Goal: Navigation & Orientation: Find specific page/section

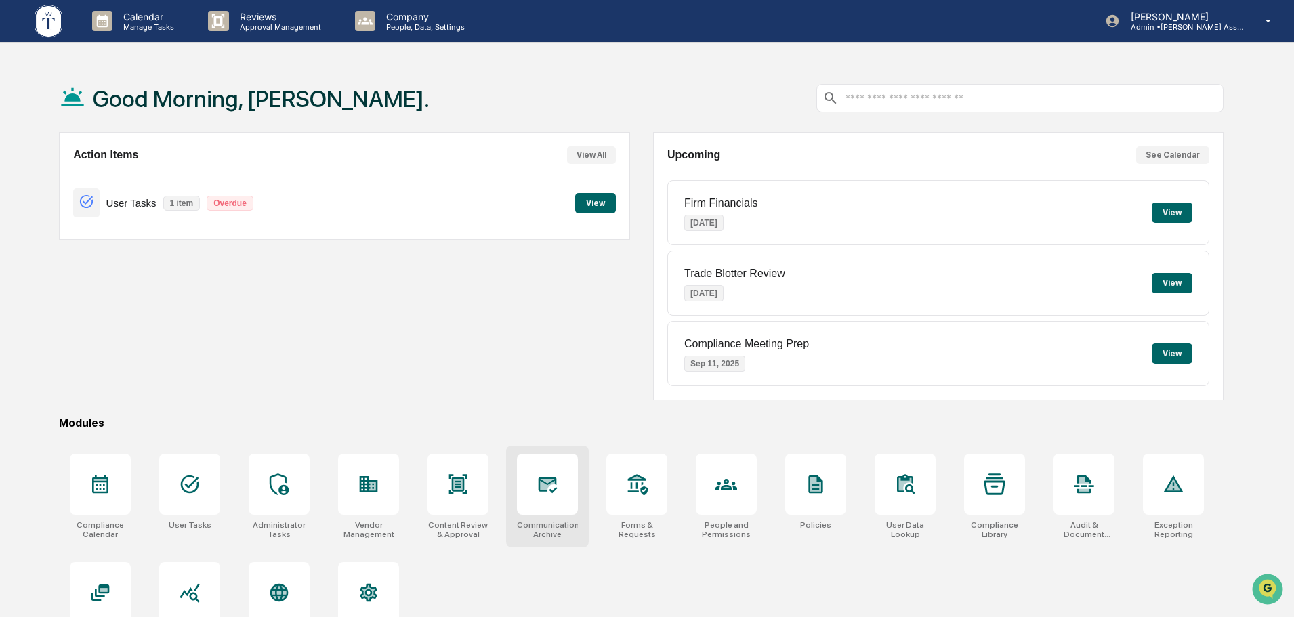
click at [551, 494] on icon at bounding box center [548, 485] width 22 height 22
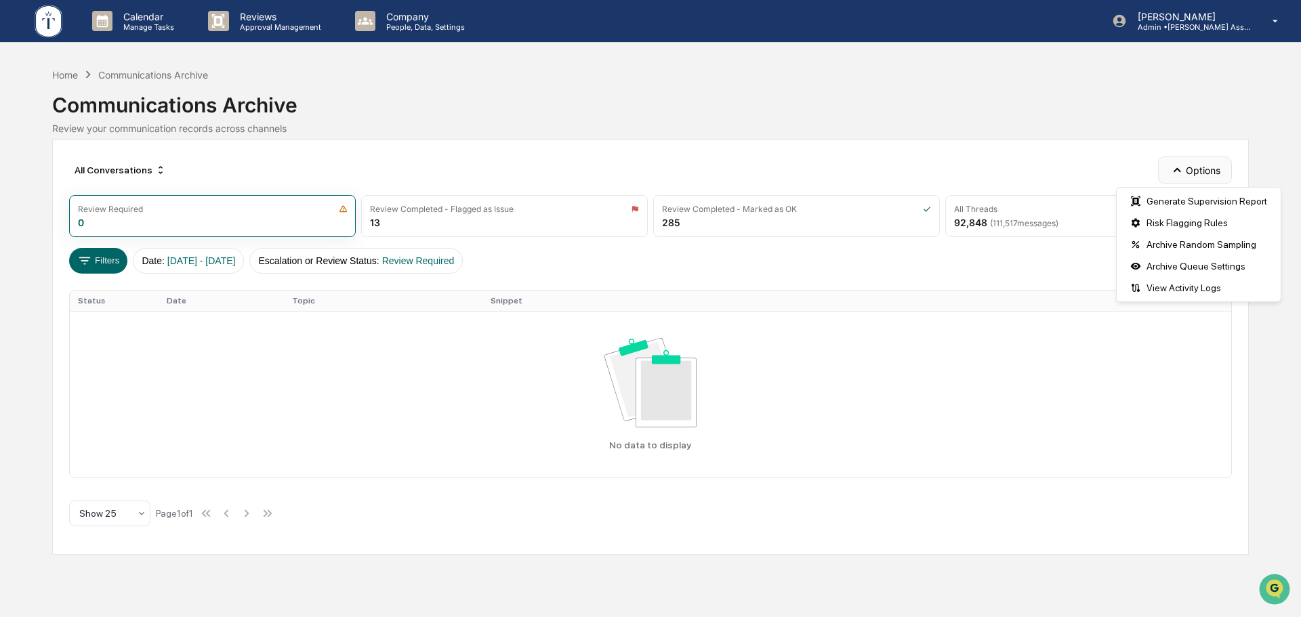
click at [1195, 173] on button "Options" at bounding box center [1195, 170] width 74 height 27
click at [1189, 265] on div "Archive Queue Settings" at bounding box center [1198, 266] width 159 height 22
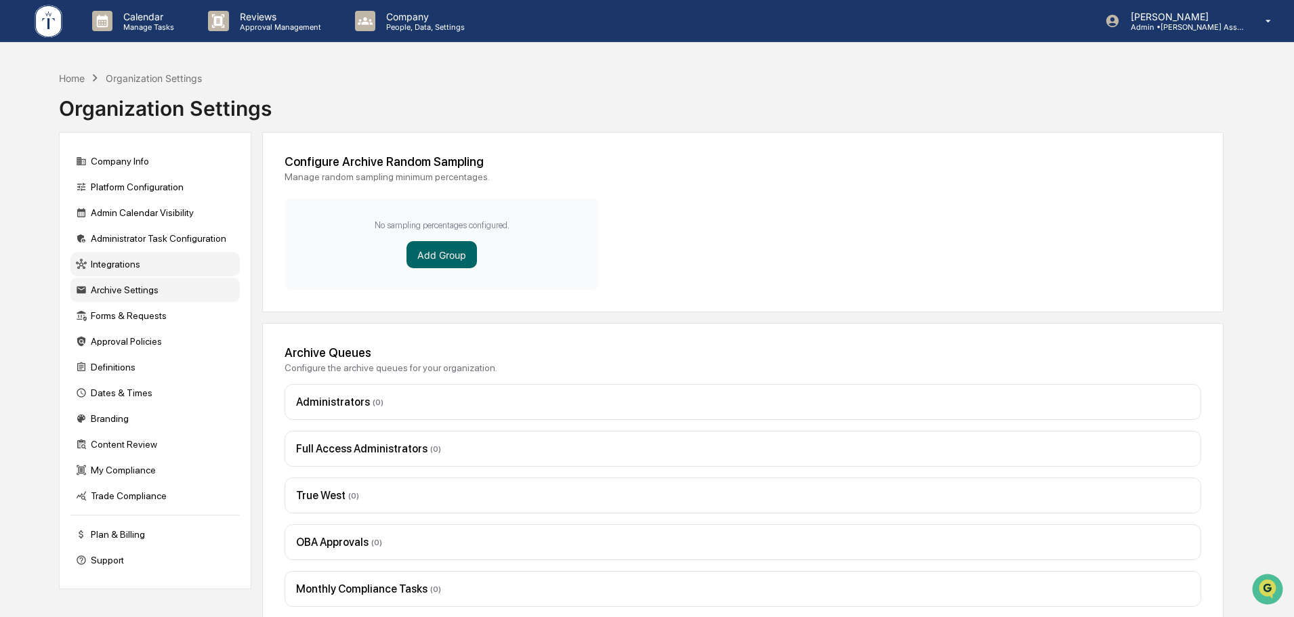
click at [113, 262] on div "Integrations" at bounding box center [154, 264] width 169 height 24
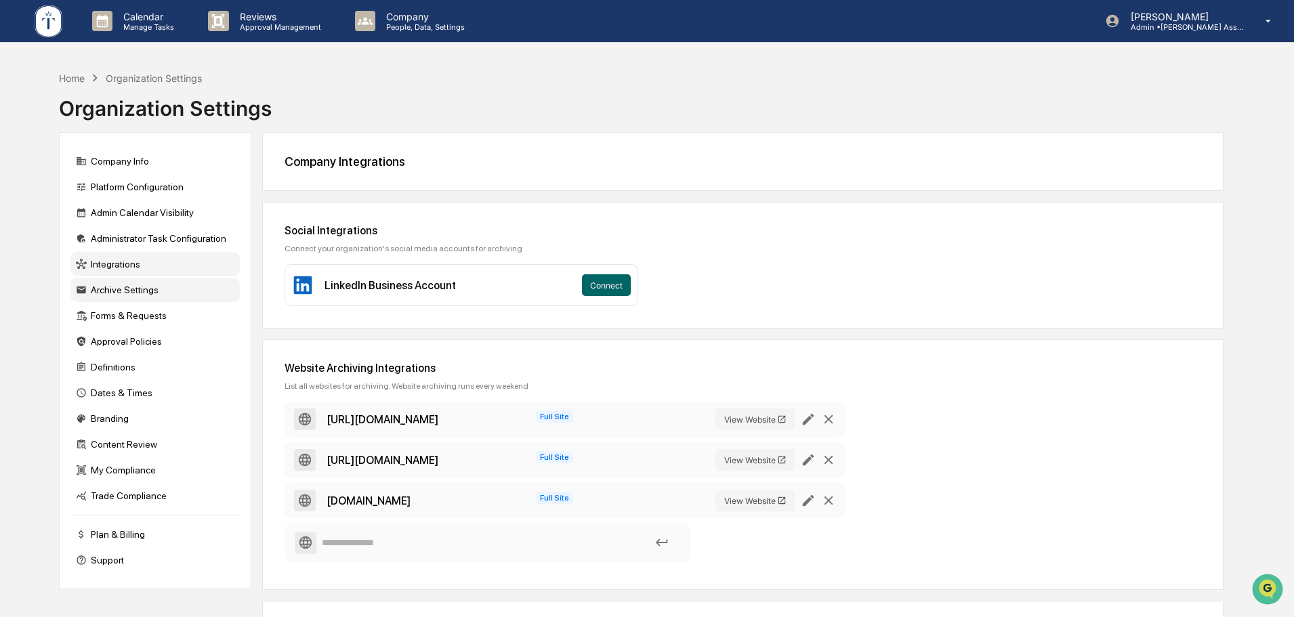
click at [128, 289] on div "Archive Settings" at bounding box center [154, 290] width 169 height 24
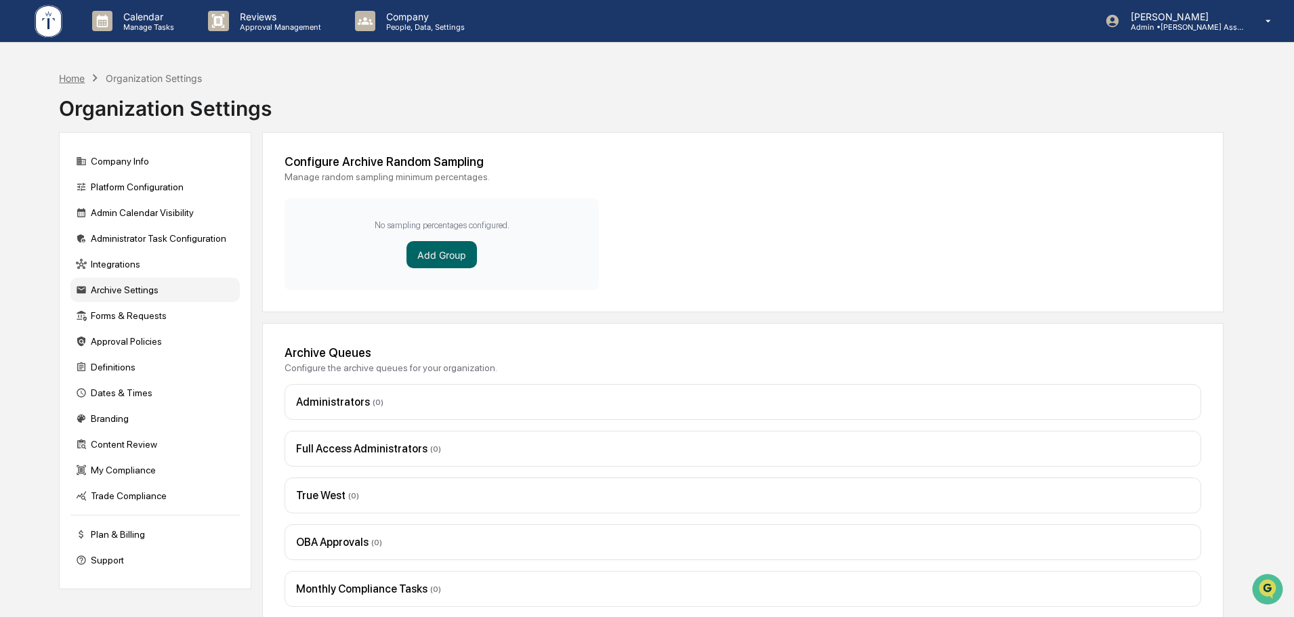
click at [68, 75] on div "Home" at bounding box center [72, 79] width 26 height 12
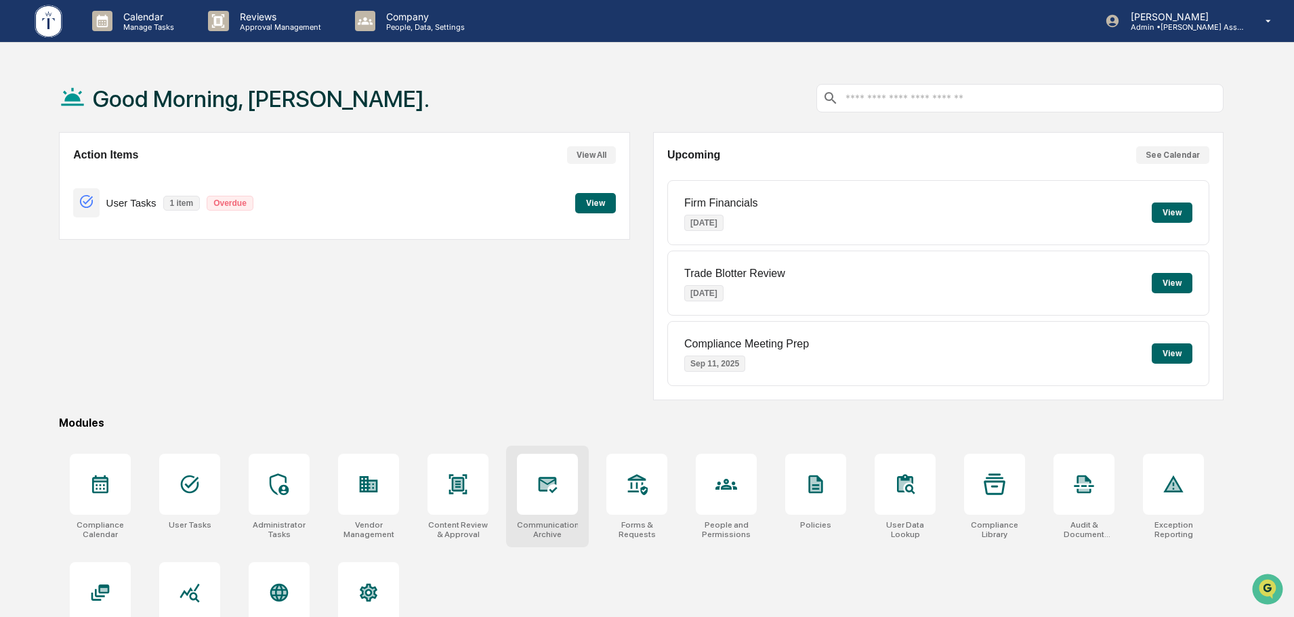
click at [550, 478] on icon at bounding box center [548, 485] width 19 height 16
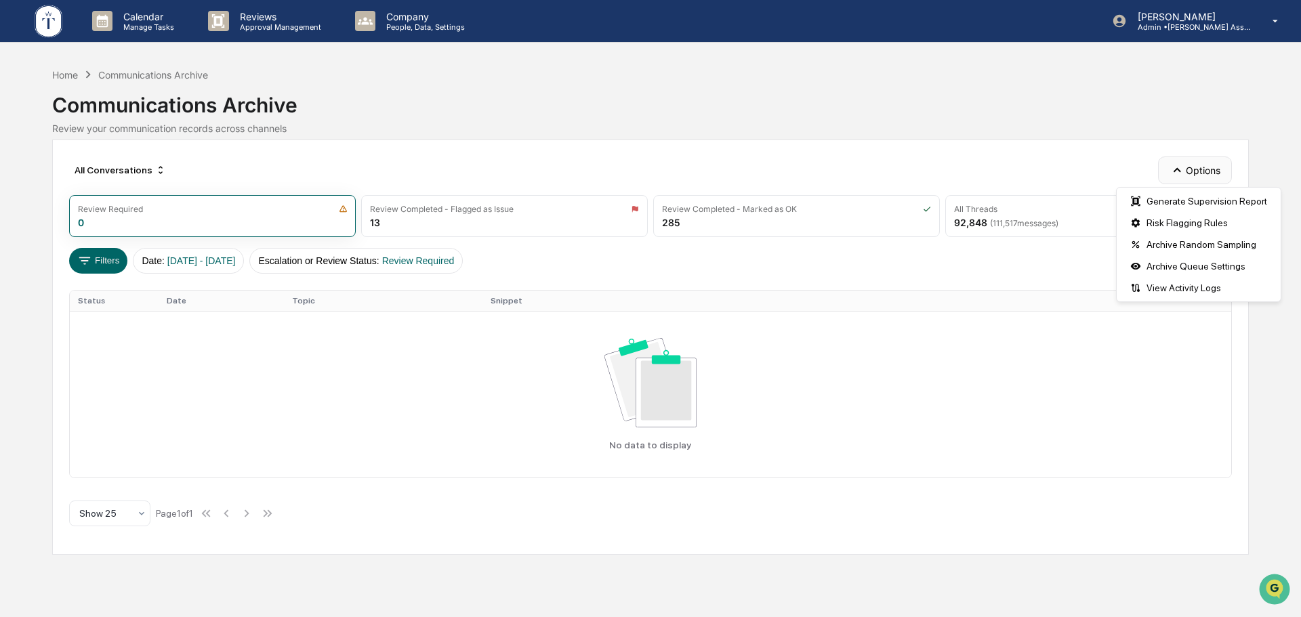
click at [1214, 169] on button "Options" at bounding box center [1195, 170] width 74 height 27
click at [1195, 289] on div "View Activity Logs" at bounding box center [1198, 288] width 159 height 22
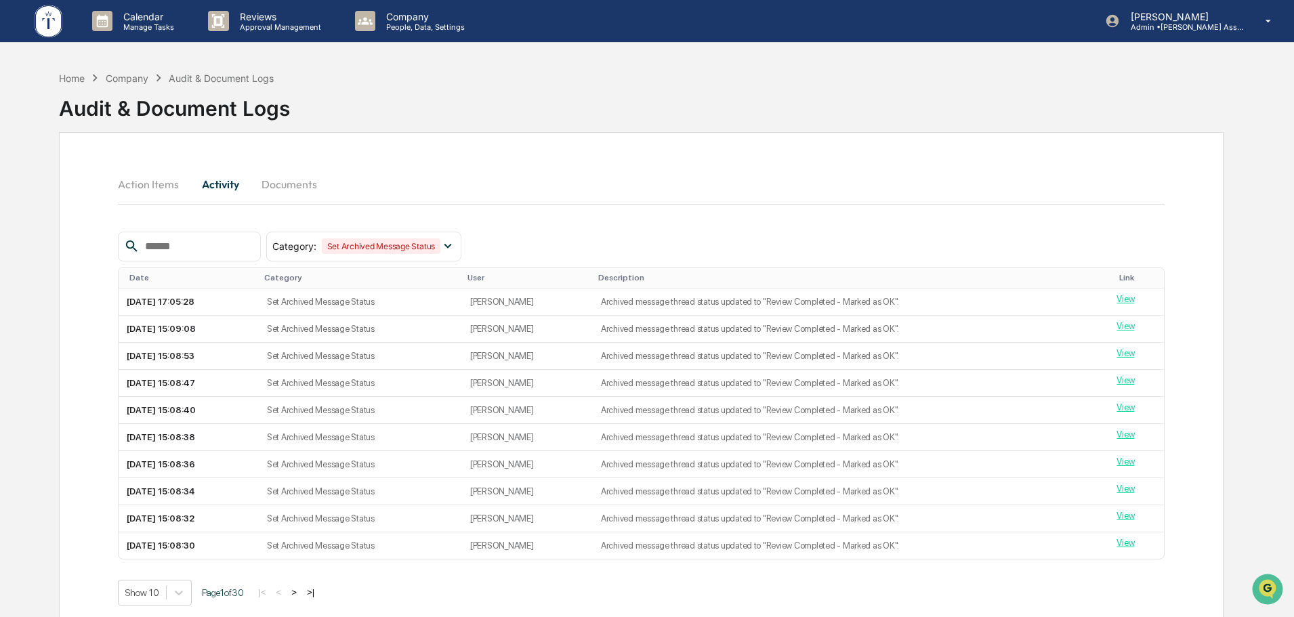
click at [279, 183] on button "Documents" at bounding box center [289, 184] width 77 height 33
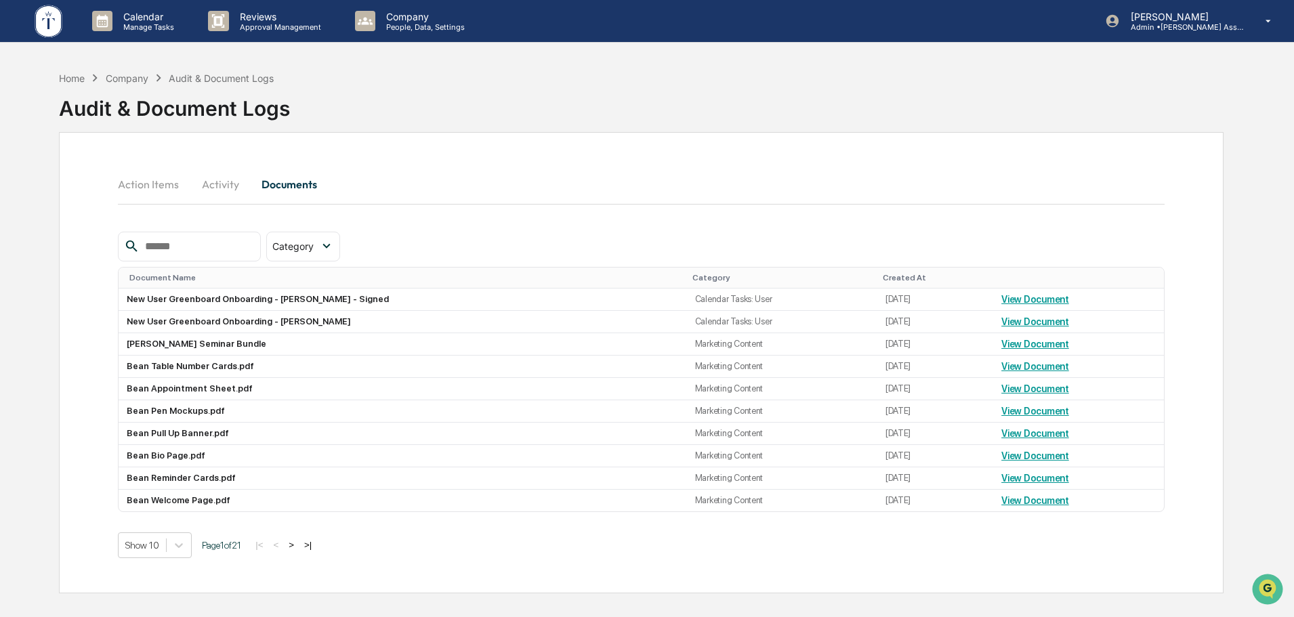
click at [129, 184] on button "Action Items" at bounding box center [154, 184] width 72 height 33
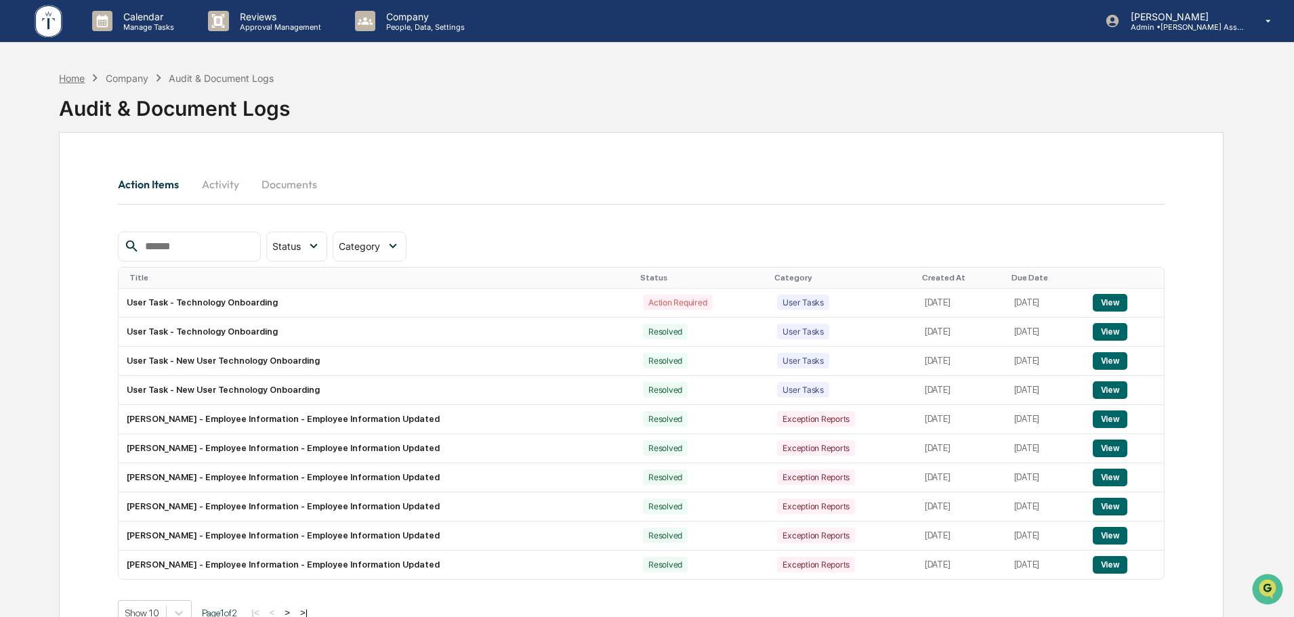
click at [64, 80] on div "Home" at bounding box center [72, 79] width 26 height 12
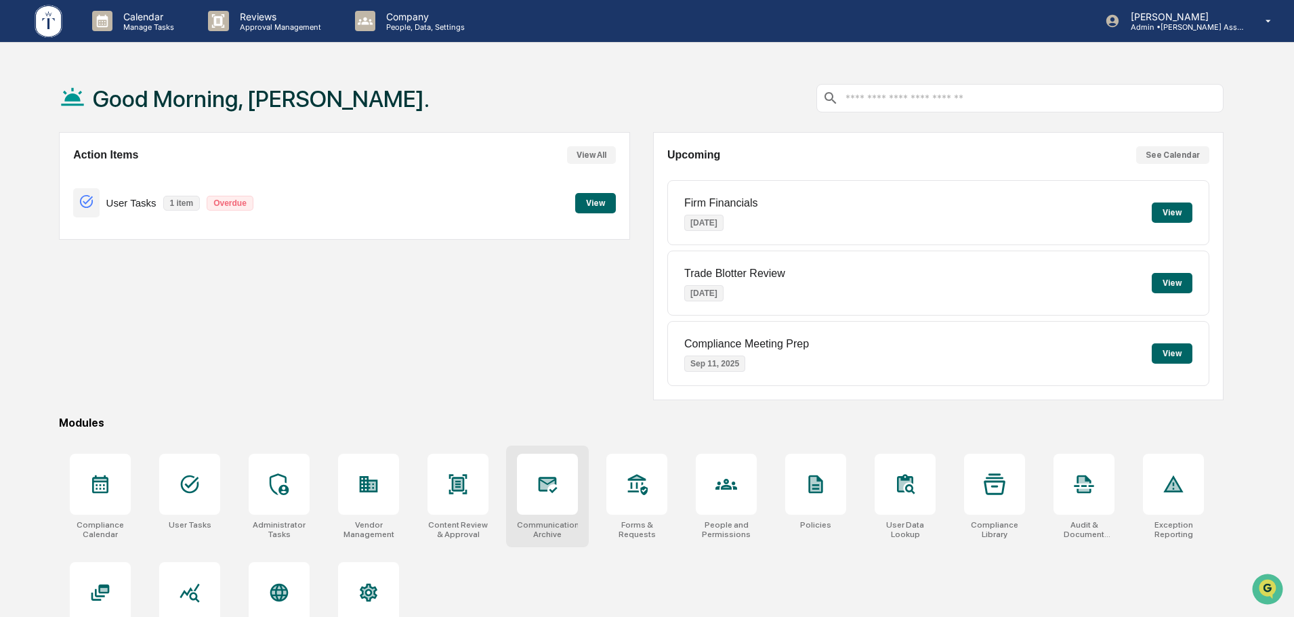
click at [547, 489] on icon at bounding box center [548, 484] width 14 height 11
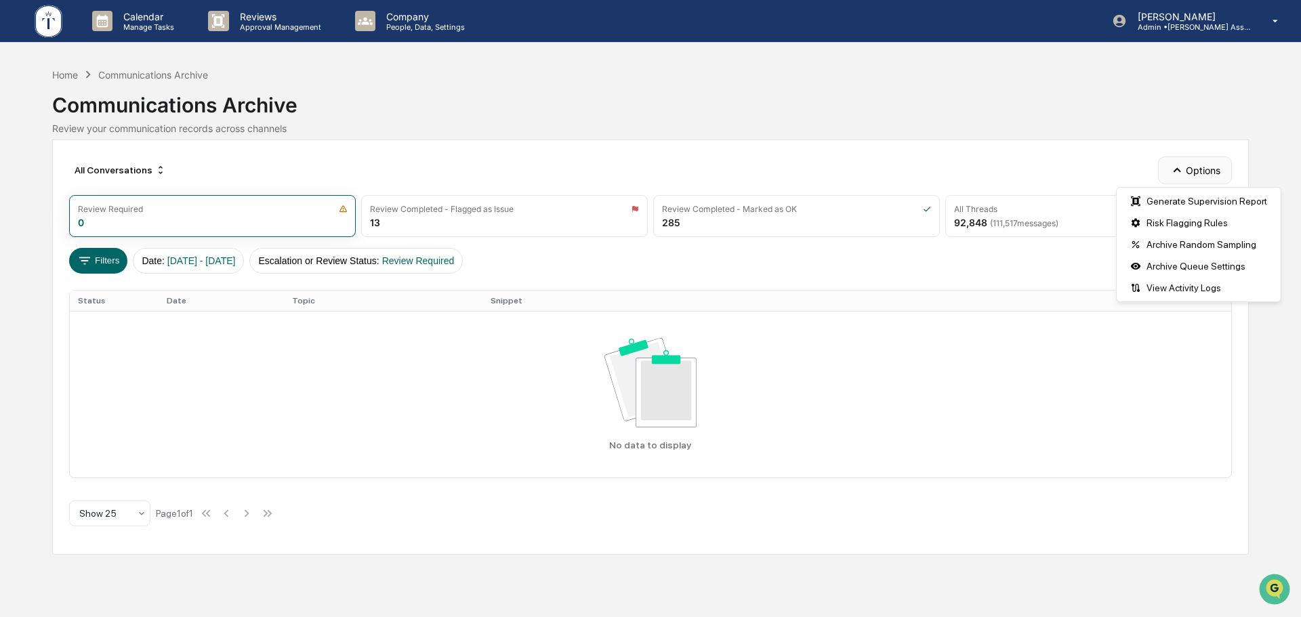
click at [1214, 171] on button "Options" at bounding box center [1195, 170] width 74 height 27
click at [1186, 289] on div "View Activity Logs" at bounding box center [1198, 288] width 159 height 22
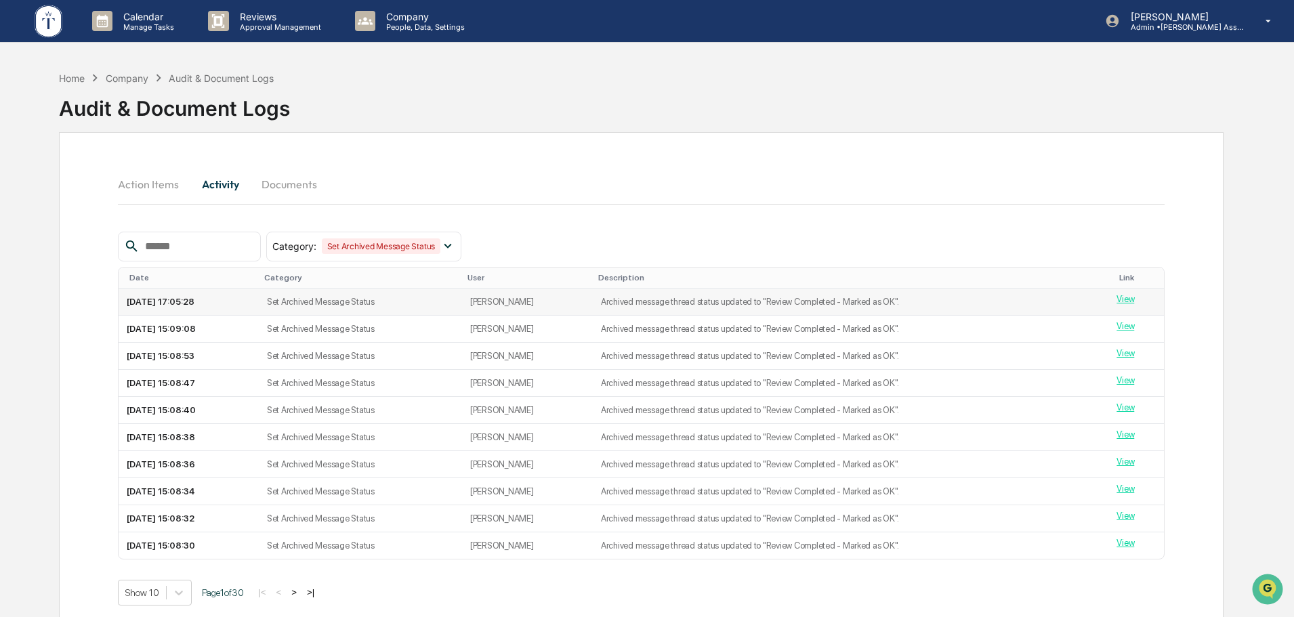
click at [1126, 297] on link "View" at bounding box center [1126, 299] width 18 height 10
click at [155, 186] on button "Action Items" at bounding box center [154, 184] width 72 height 33
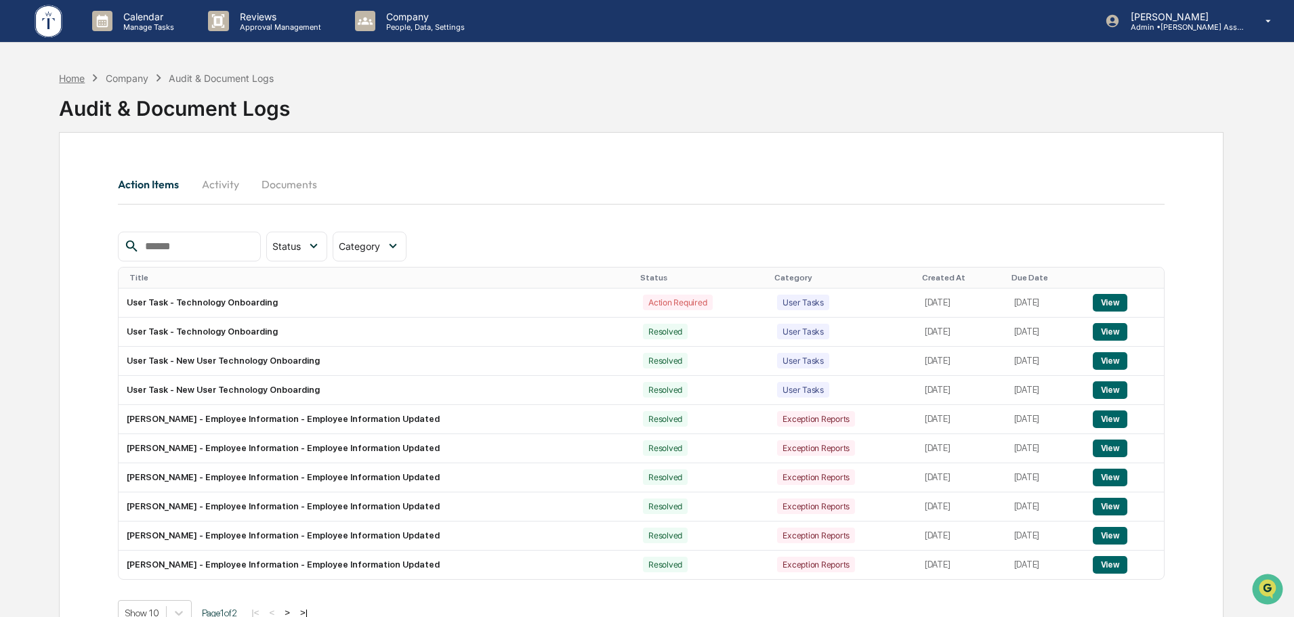
click at [70, 79] on div "Home" at bounding box center [72, 79] width 26 height 12
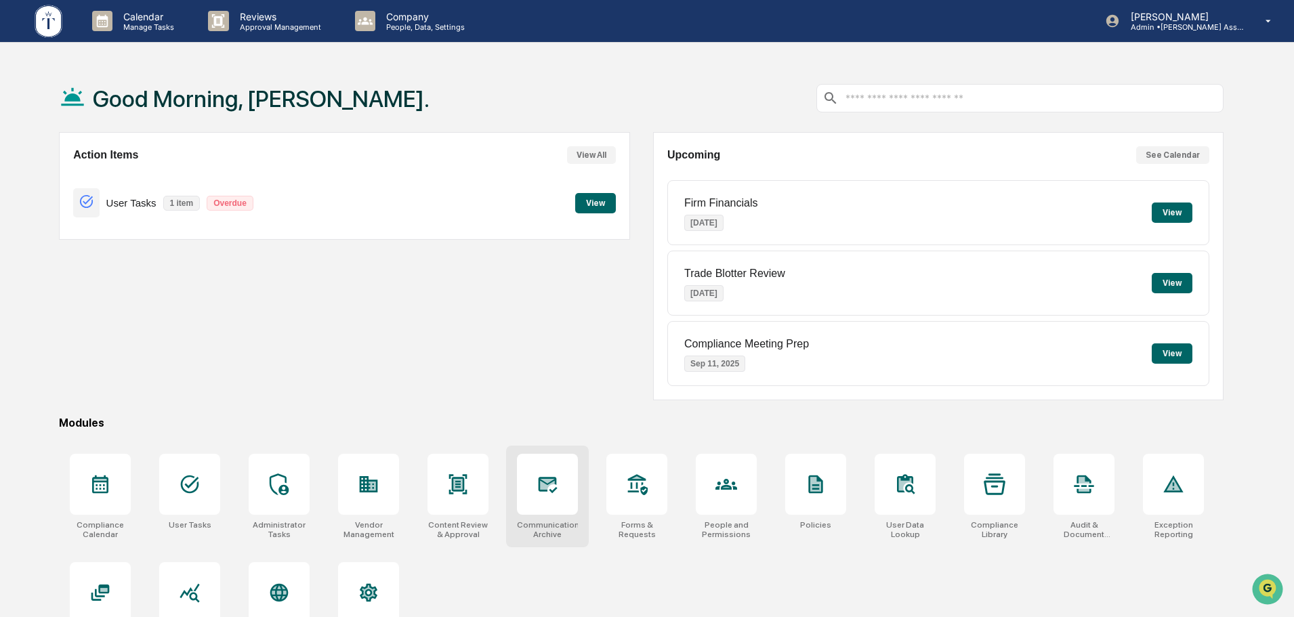
click at [548, 496] on div at bounding box center [547, 484] width 61 height 61
